Goal: Task Accomplishment & Management: Use online tool/utility

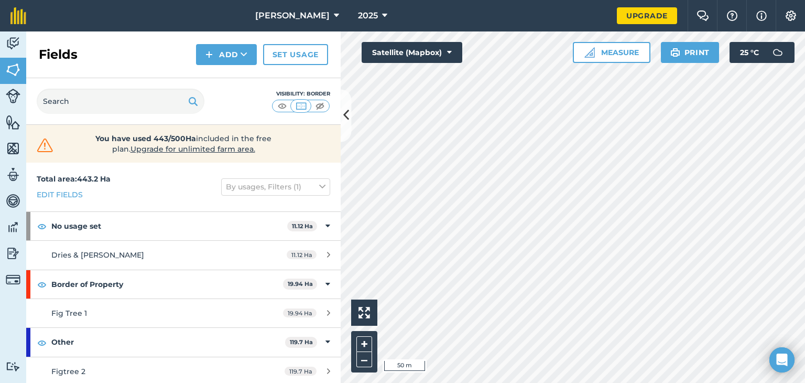
click at [805, 226] on html "[PERSON_NAME] 2025 Upgrade Farm Chat Help Info Settings Map printing is not ava…" at bounding box center [402, 191] width 805 height 383
click at [224, 55] on button "Add" at bounding box center [226, 54] width 61 height 21
click at [231, 74] on link "Draw" at bounding box center [227, 78] width 58 height 23
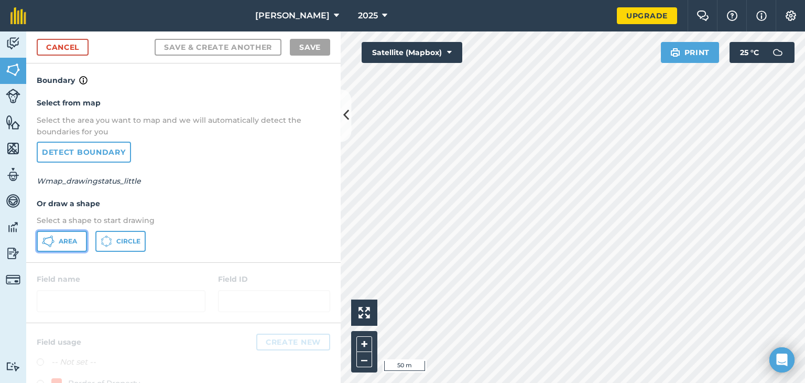
click at [52, 233] on button "Area" at bounding box center [62, 241] width 50 height 21
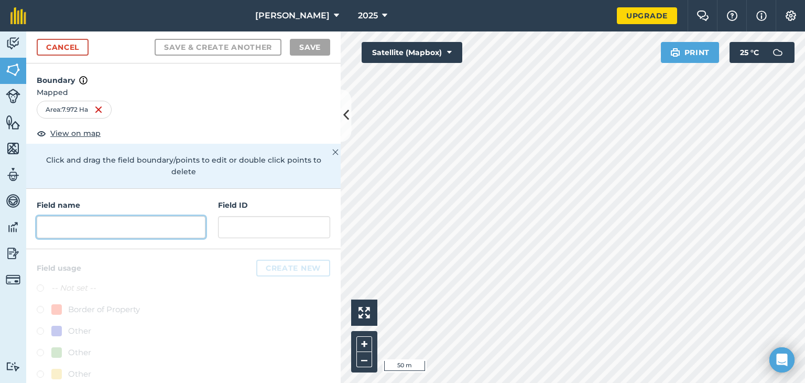
click at [115, 216] on input "text" at bounding box center [121, 227] width 169 height 22
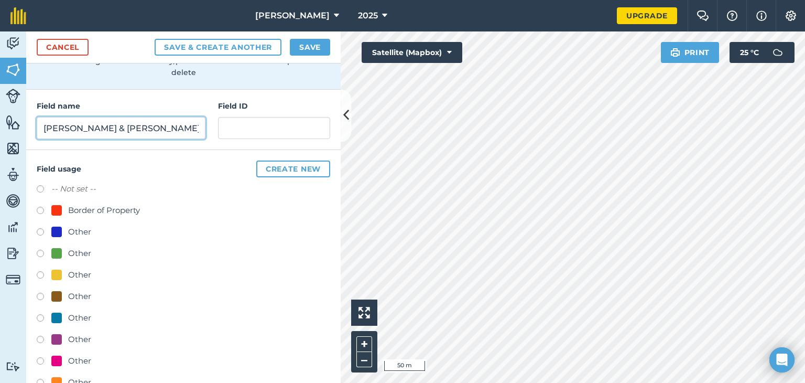
scroll to position [105, 0]
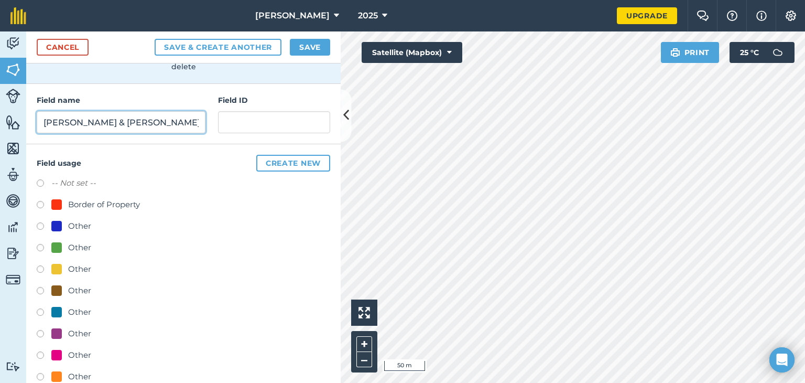
type input "[PERSON_NAME] & [PERSON_NAME]"
click at [288, 165] on button "Create new" at bounding box center [293, 163] width 74 height 17
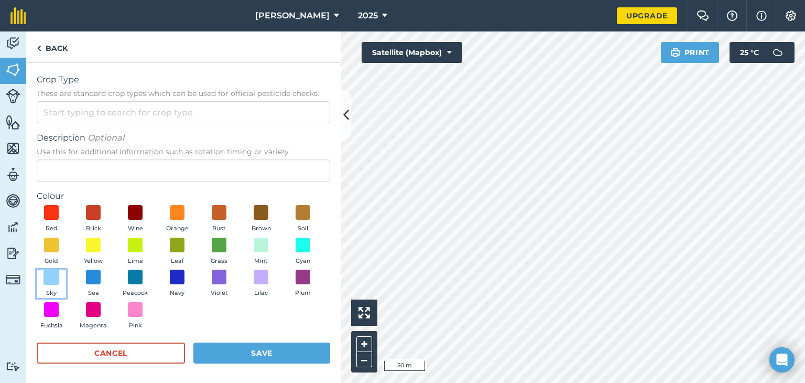
click at [60, 279] on span at bounding box center [52, 277] width 16 height 16
click at [253, 253] on span at bounding box center [261, 244] width 16 height 16
click at [176, 119] on input "Crop Type These are standard crop types which can be used for official pesticid…" at bounding box center [184, 112] width 294 height 22
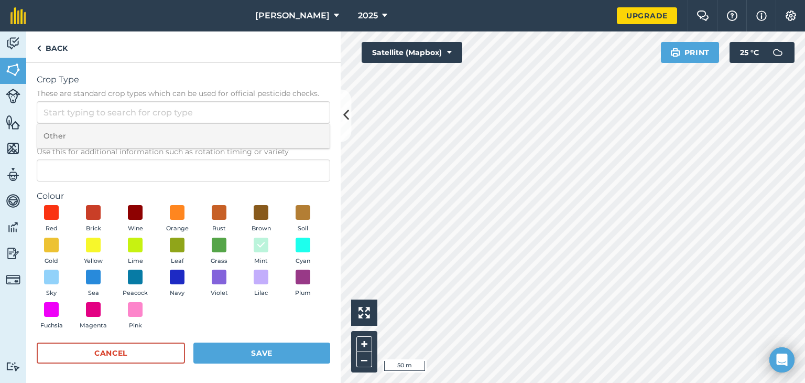
click at [162, 131] on li "Other" at bounding box center [183, 136] width 292 height 25
type input "Other"
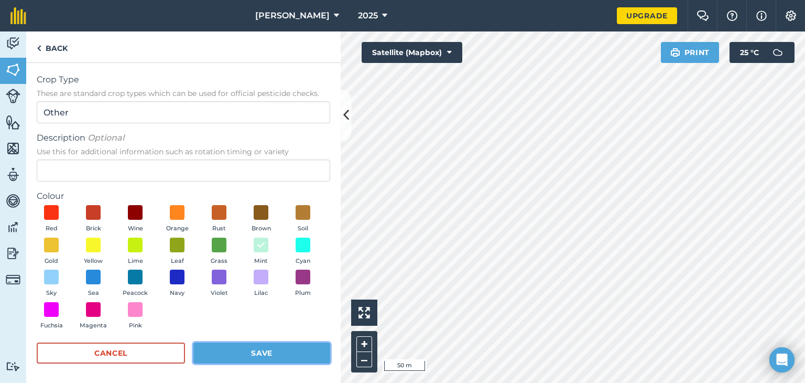
click at [225, 352] on button "Save" at bounding box center [261, 352] width 137 height 21
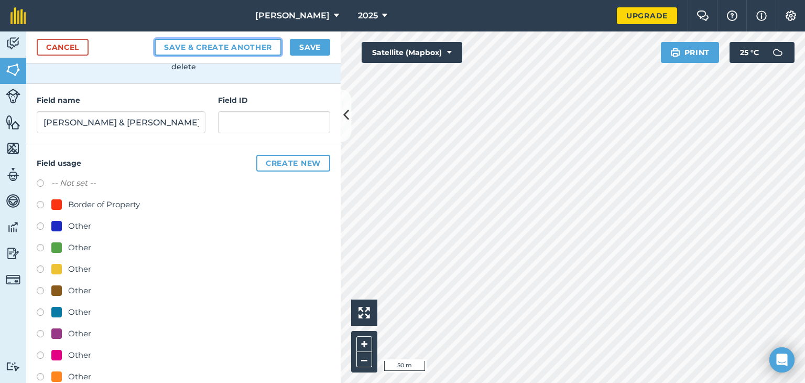
click at [223, 52] on button "Save & Create Another" at bounding box center [218, 47] width 127 height 17
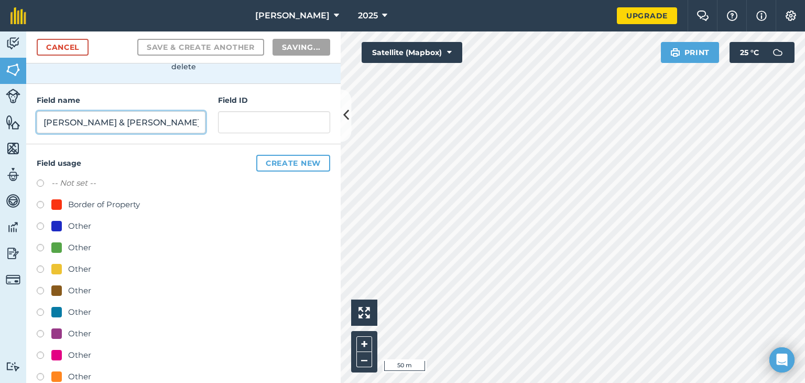
radio input "false"
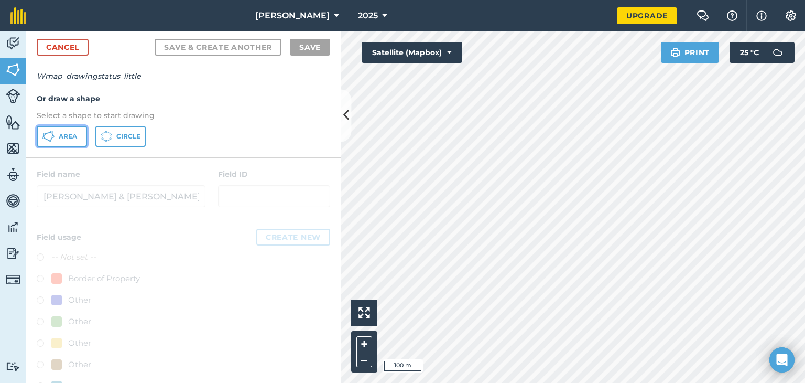
click at [61, 139] on span "Area" at bounding box center [68, 136] width 18 height 8
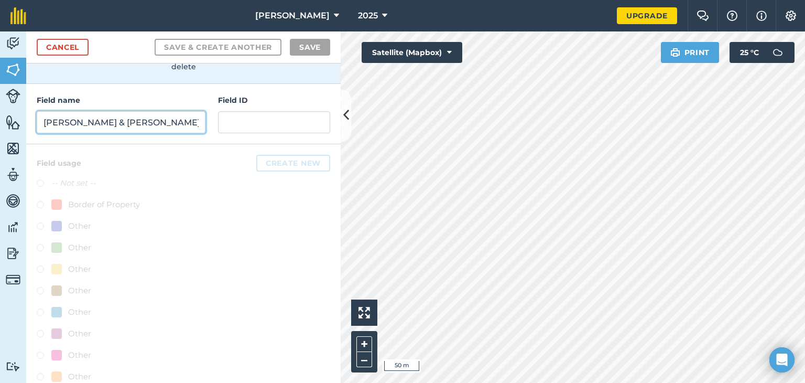
click at [168, 118] on input "[PERSON_NAME] & [PERSON_NAME]" at bounding box center [121, 122] width 169 height 22
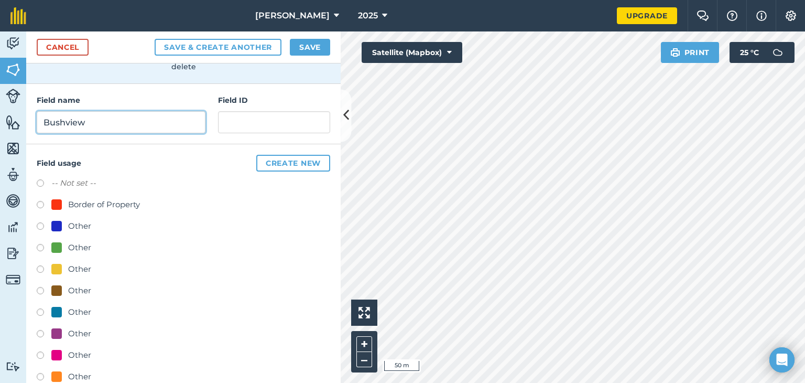
type input "Bushview"
click at [284, 159] on button "Create new" at bounding box center [293, 163] width 74 height 17
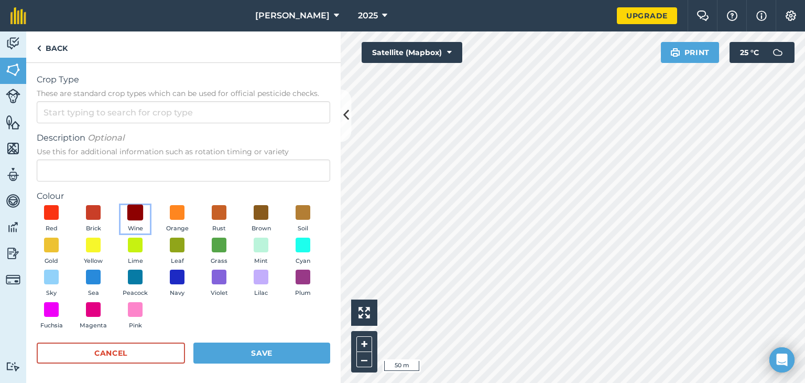
click at [134, 219] on span at bounding box center [135, 212] width 16 height 16
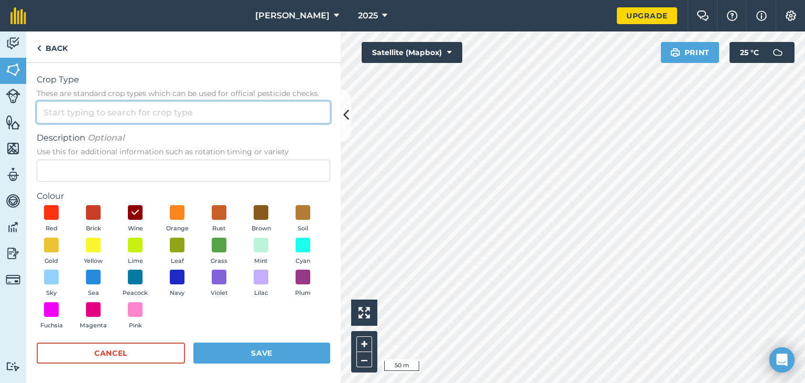
click at [140, 114] on input "Crop Type These are standard crop types which can be used for official pesticid…" at bounding box center [184, 112] width 294 height 22
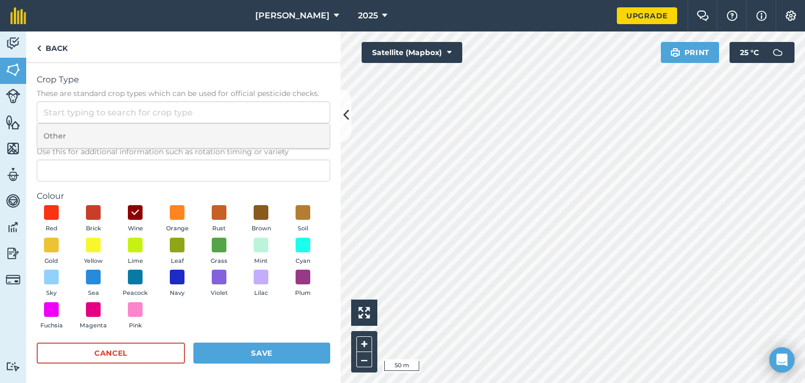
click at [131, 131] on li "Other" at bounding box center [183, 136] width 292 height 25
type input "Other"
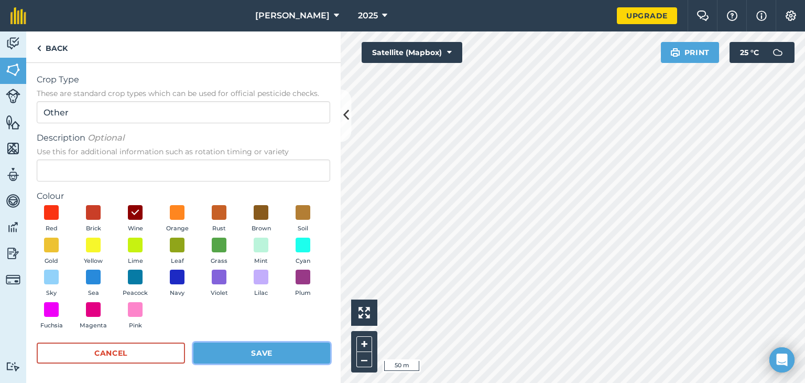
click at [241, 354] on button "Save" at bounding box center [261, 352] width 137 height 21
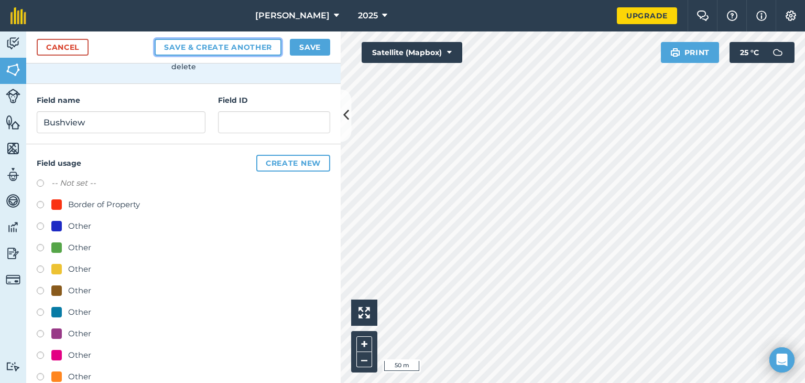
click at [233, 53] on button "Save & Create Another" at bounding box center [218, 47] width 127 height 17
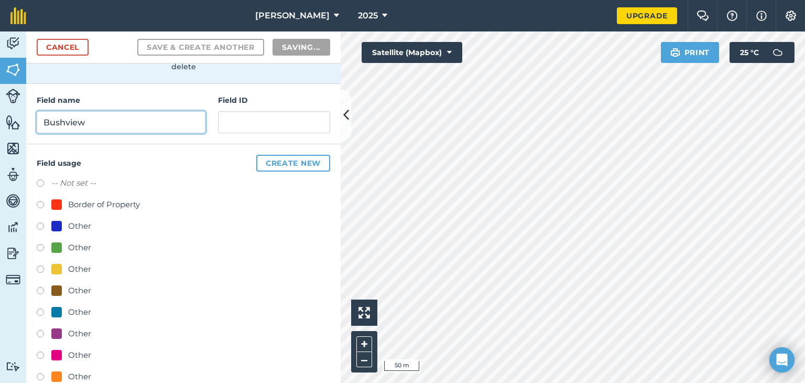
radio input "false"
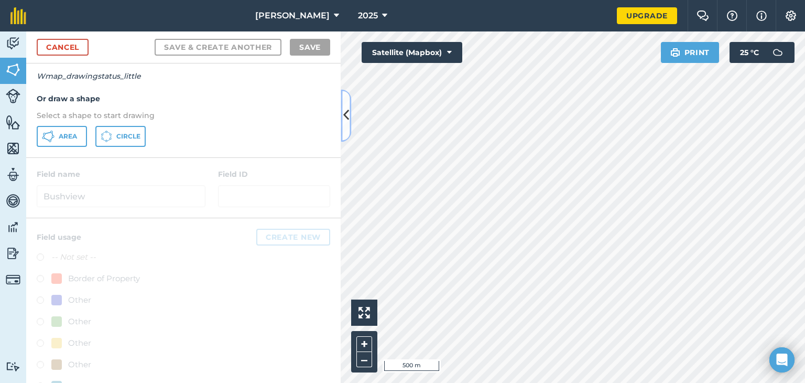
click at [345, 114] on icon at bounding box center [346, 115] width 6 height 18
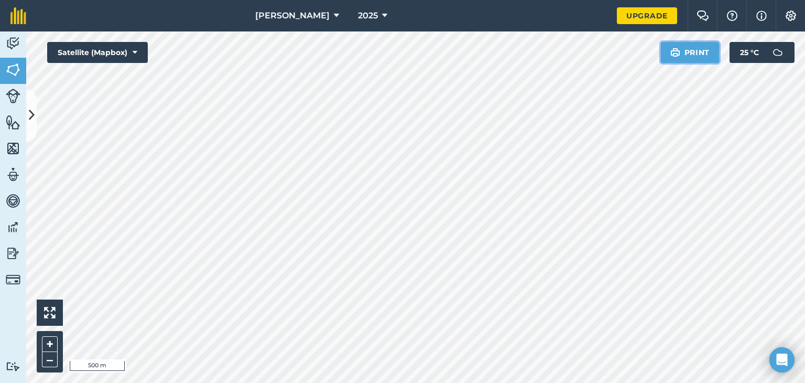
click at [679, 51] on img at bounding box center [675, 52] width 10 height 13
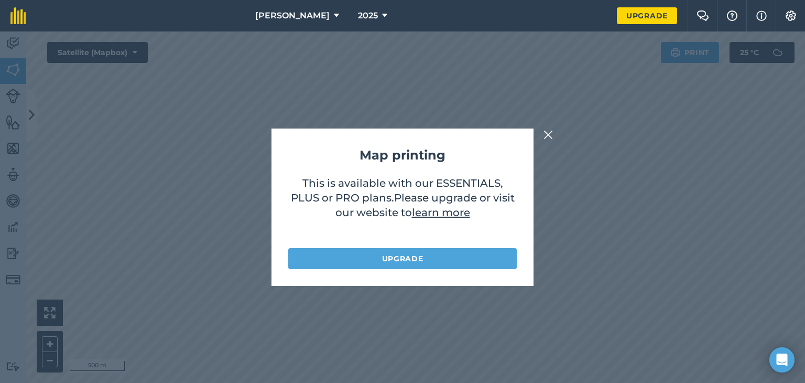
click at [544, 137] on img at bounding box center [548, 134] width 9 height 13
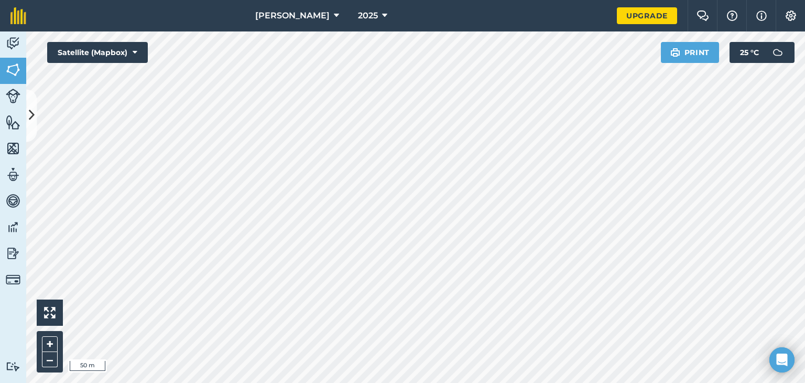
click at [388, 382] on html "[PERSON_NAME] 2025 Upgrade Farm Chat Help Info Settings Map printing is not ava…" at bounding box center [402, 191] width 805 height 383
click at [533, 382] on html "[PERSON_NAME] 2025 Upgrade Farm Chat Help Info Settings Map printing is not ava…" at bounding box center [402, 191] width 805 height 383
